Goal: Task Accomplishment & Management: Manage account settings

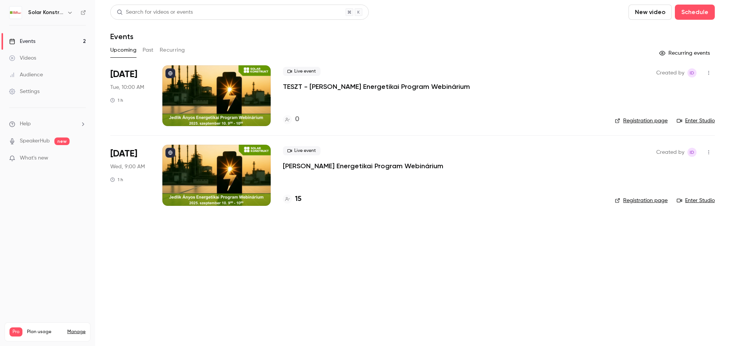
click at [252, 97] on div at bounding box center [216, 95] width 108 height 61
click at [639, 122] on link "Registration page" at bounding box center [641, 121] width 53 height 8
click at [695, 121] on link "Enter Studio" at bounding box center [696, 121] width 38 height 8
click at [222, 95] on div at bounding box center [216, 95] width 108 height 61
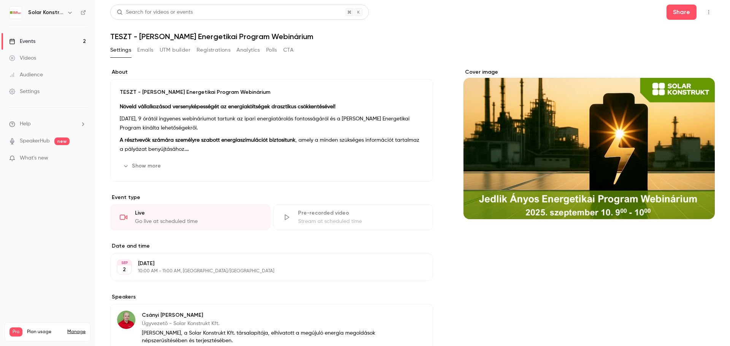
click at [285, 51] on button "CTA" at bounding box center [288, 50] width 10 height 12
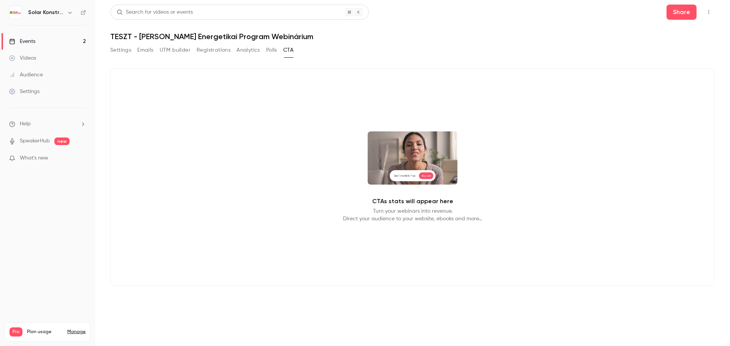
click at [24, 41] on div "Events" at bounding box center [22, 42] width 26 height 8
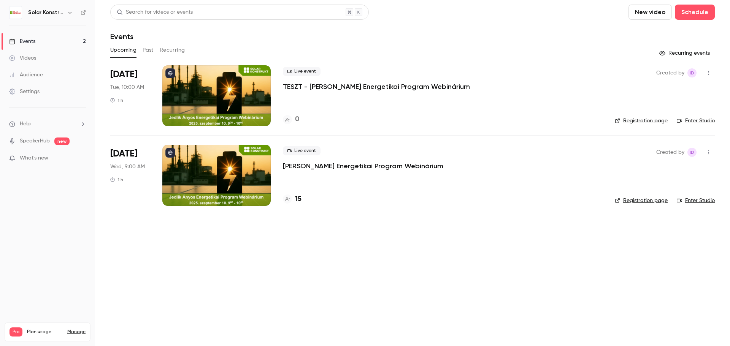
click at [696, 203] on link "Enter Studio" at bounding box center [696, 201] width 38 height 8
click at [233, 96] on div at bounding box center [216, 95] width 108 height 61
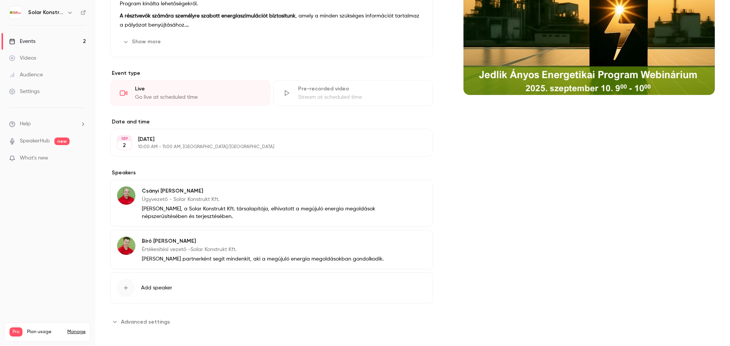
scroll to position [129, 0]
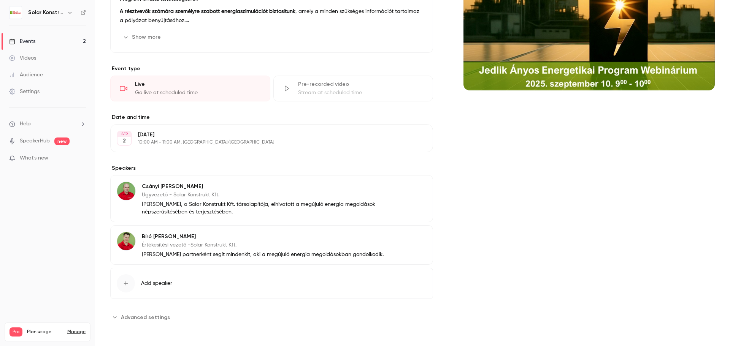
click at [130, 315] on span "Advanced settings" at bounding box center [145, 318] width 49 height 8
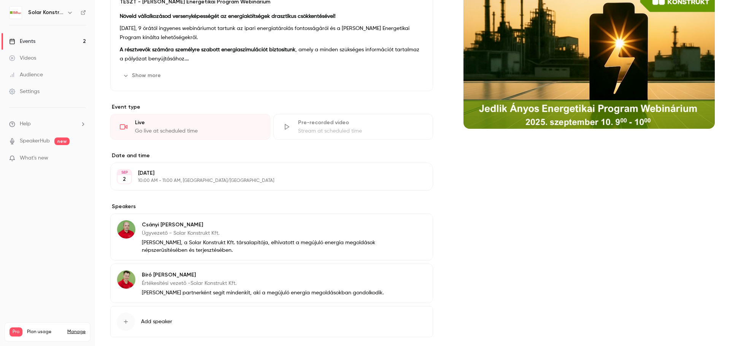
scroll to position [190, 0]
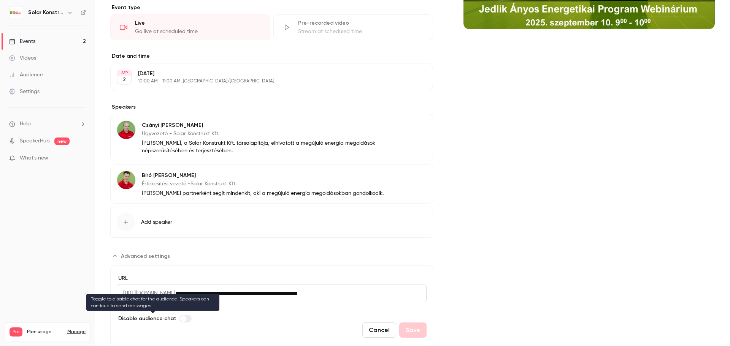
click at [184, 319] on label "Advanced settings" at bounding box center [185, 319] width 12 height 8
click at [179, 319] on label "Advanced settings" at bounding box center [185, 319] width 12 height 8
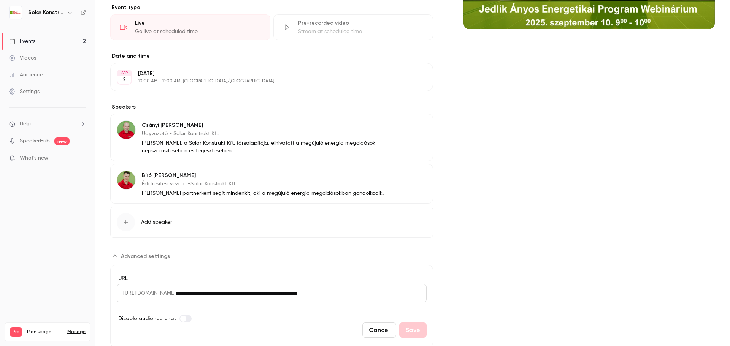
click at [675, 105] on div "Cover image" at bounding box center [589, 112] width 251 height 469
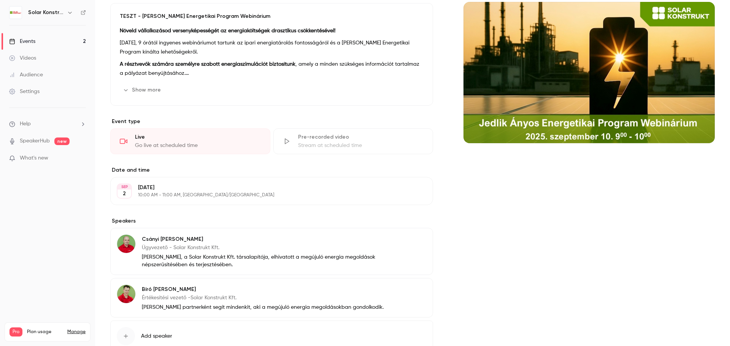
scroll to position [214, 0]
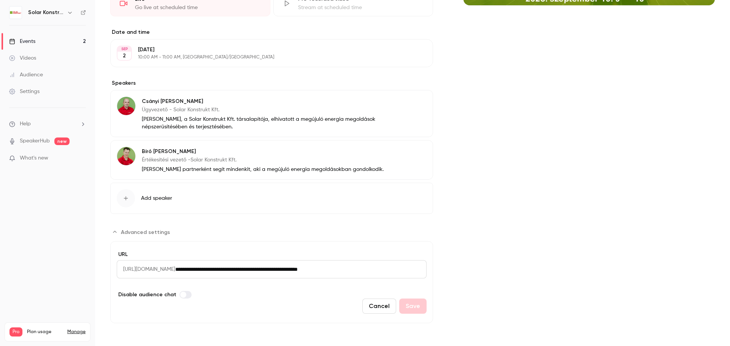
click at [465, 195] on div "Cover image" at bounding box center [589, 88] width 251 height 469
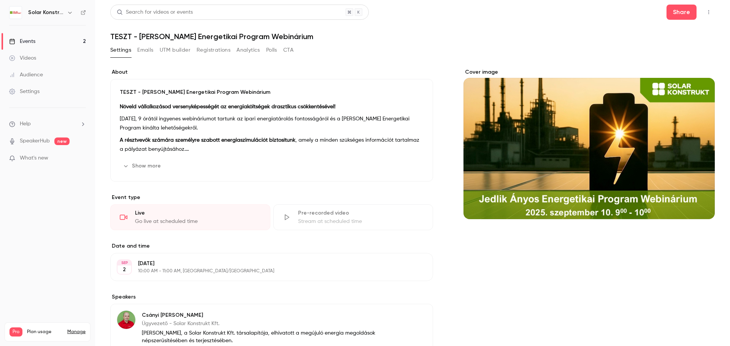
click at [50, 39] on link "Events 2" at bounding box center [47, 41] width 95 height 17
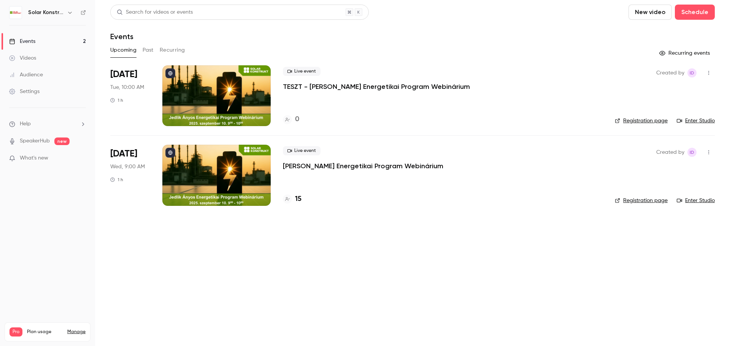
click at [693, 121] on link "Enter Studio" at bounding box center [696, 121] width 38 height 8
click at [228, 185] on div at bounding box center [216, 175] width 108 height 61
click at [686, 199] on link "Enter Studio" at bounding box center [696, 201] width 38 height 8
click at [239, 82] on div at bounding box center [216, 95] width 108 height 61
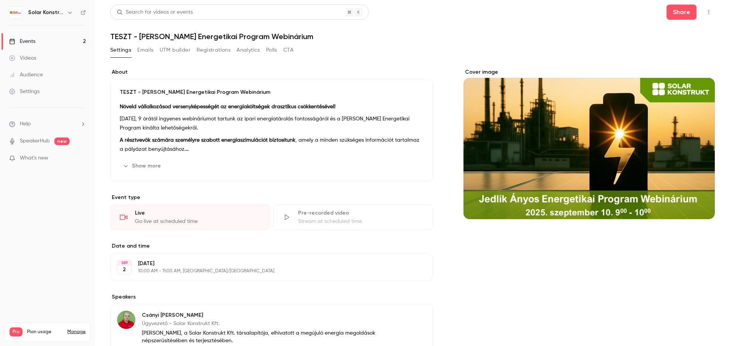
click at [42, 39] on link "Events 2" at bounding box center [47, 41] width 95 height 17
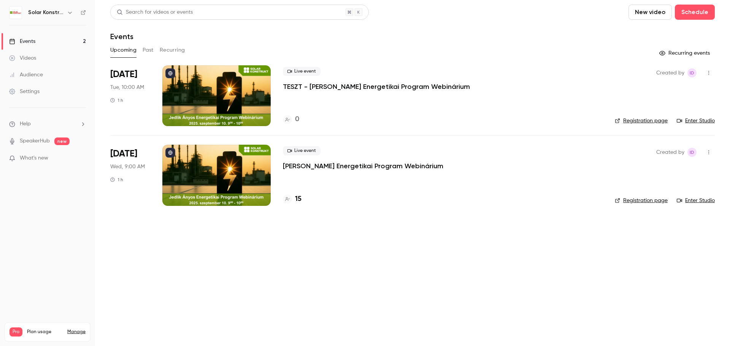
click at [699, 124] on link "Enter Studio" at bounding box center [696, 121] width 38 height 8
click at [646, 120] on link "Registration page" at bounding box center [641, 121] width 53 height 8
click at [656, 120] on link "Registration page" at bounding box center [641, 121] width 53 height 8
click at [692, 120] on link "Enter Studio" at bounding box center [696, 121] width 38 height 8
click at [638, 121] on link "Registration page" at bounding box center [635, 121] width 53 height 8
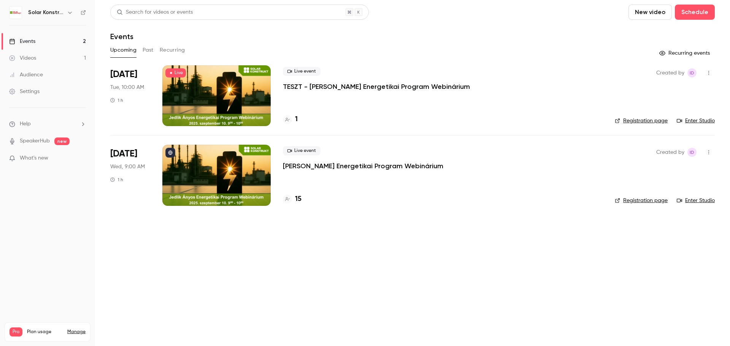
click at [250, 94] on div at bounding box center [216, 95] width 108 height 61
click at [635, 121] on link "Registration page" at bounding box center [641, 121] width 53 height 8
click at [707, 119] on link "Enter Studio" at bounding box center [696, 121] width 38 height 8
